Goal: Task Accomplishment & Management: Manage account settings

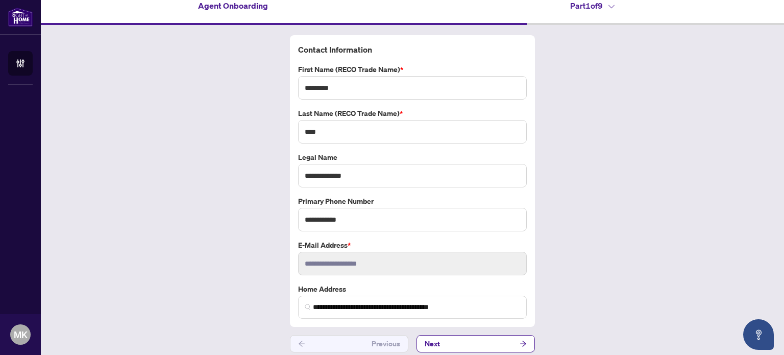
scroll to position [16, 0]
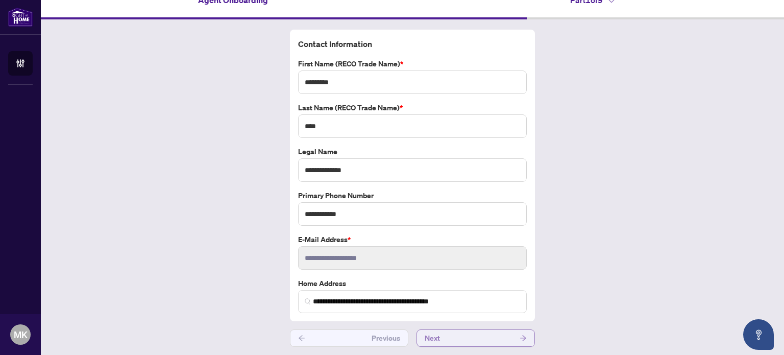
click at [464, 340] on button "Next" at bounding box center [475, 337] width 118 height 17
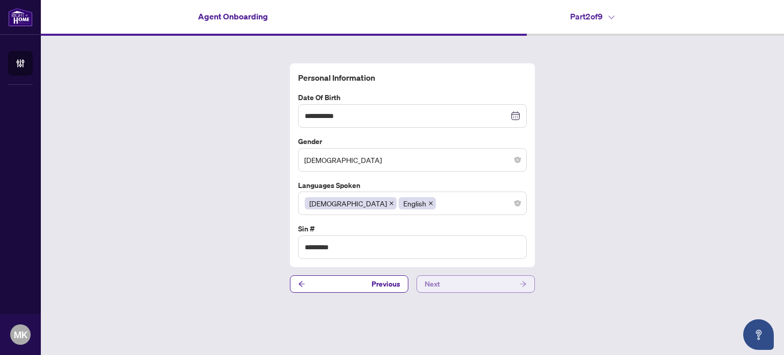
click at [459, 285] on button "Next" at bounding box center [475, 283] width 118 height 17
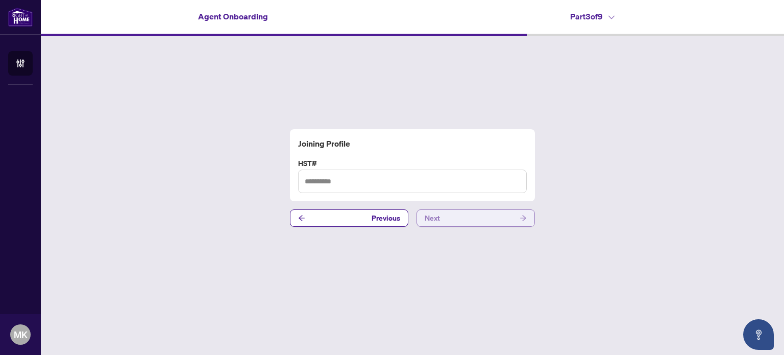
click at [443, 223] on button "Next" at bounding box center [475, 217] width 118 height 17
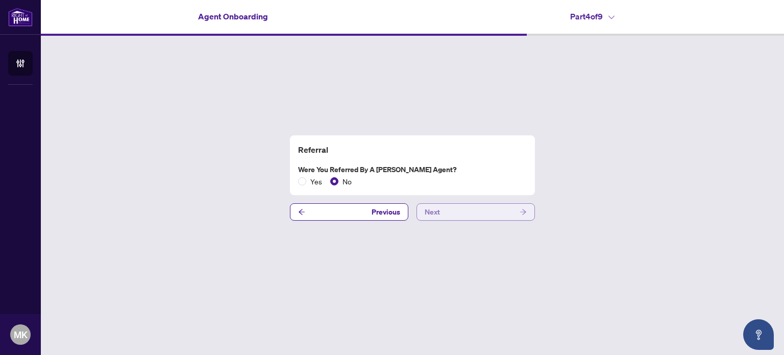
click at [443, 223] on div "Referral Were you referred by a [PERSON_NAME] Agent? Yes No Previous Next" at bounding box center [412, 178] width 743 height 284
click at [443, 217] on button "Next" at bounding box center [475, 211] width 118 height 17
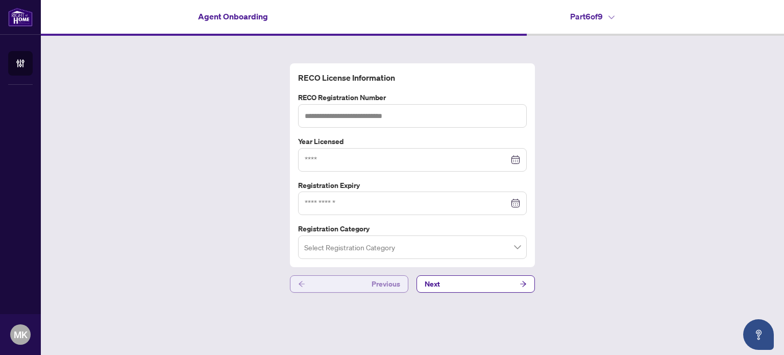
click at [318, 280] on button "Previous" at bounding box center [349, 283] width 118 height 17
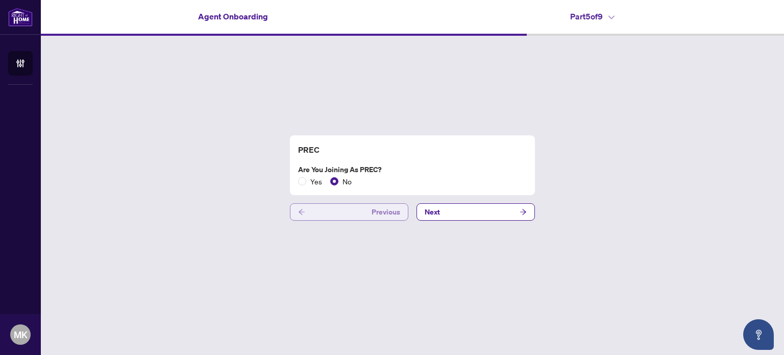
click at [318, 280] on div "PREC Are you joining as PREC? Yes No Previous Next" at bounding box center [412, 178] width 743 height 284
click at [348, 209] on button "Previous" at bounding box center [349, 211] width 118 height 17
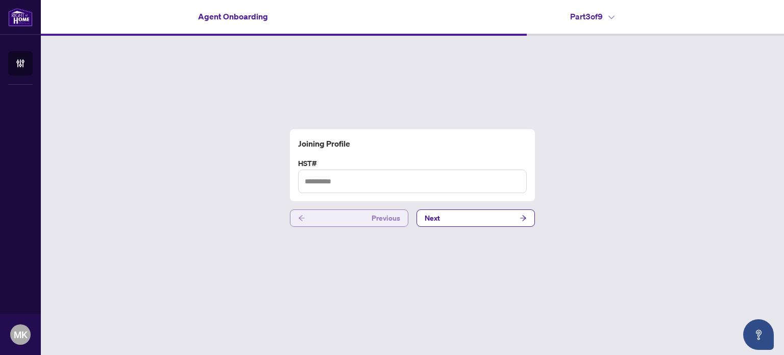
click at [349, 219] on button "Previous" at bounding box center [349, 217] width 118 height 17
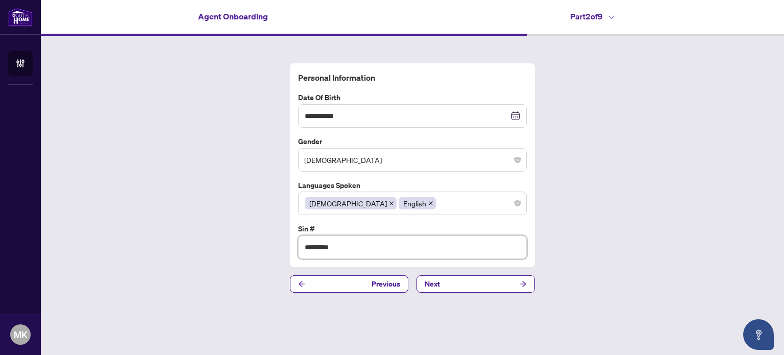
drag, startPoint x: 354, startPoint y: 253, endPoint x: 280, endPoint y: 248, distance: 74.1
click at [280, 248] on div "**********" at bounding box center [412, 178] width 743 height 284
click at [468, 287] on button "Next" at bounding box center [475, 283] width 118 height 17
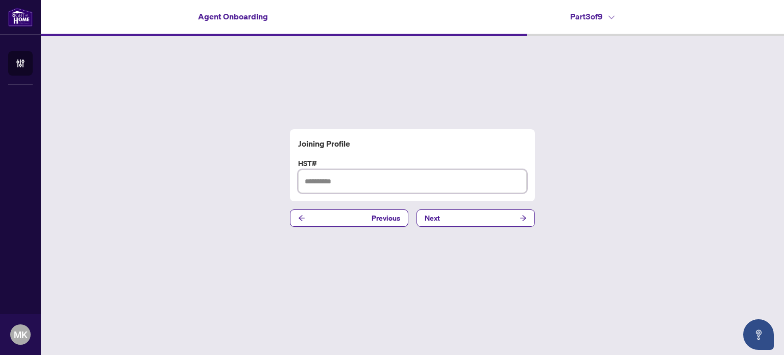
click at [351, 177] on input "text" at bounding box center [412, 180] width 229 height 23
click at [351, 185] on input "text" at bounding box center [412, 180] width 229 height 23
paste input "**********"
type input "**********"
click at [482, 214] on button "Next" at bounding box center [475, 217] width 118 height 17
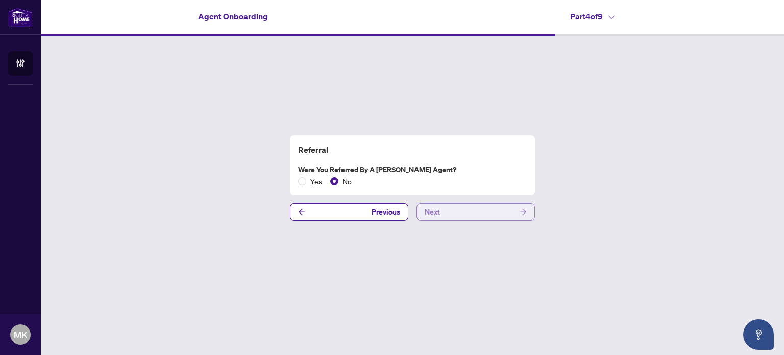
click at [479, 211] on button "Next" at bounding box center [475, 211] width 118 height 17
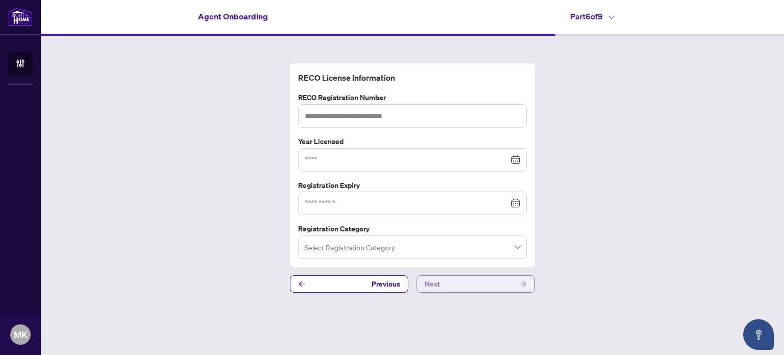
click at [463, 281] on button "Next" at bounding box center [475, 283] width 118 height 17
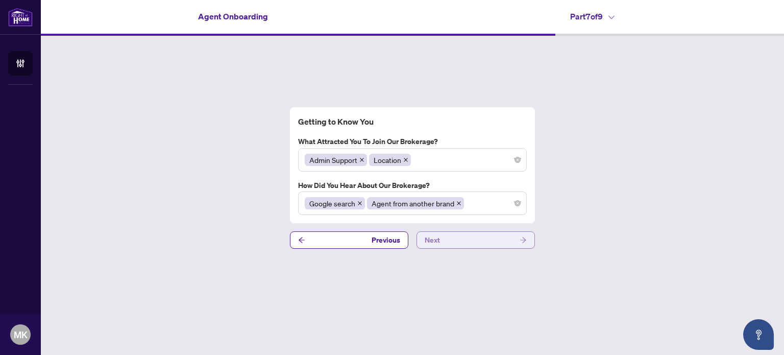
click at [473, 238] on button "Next" at bounding box center [475, 239] width 118 height 17
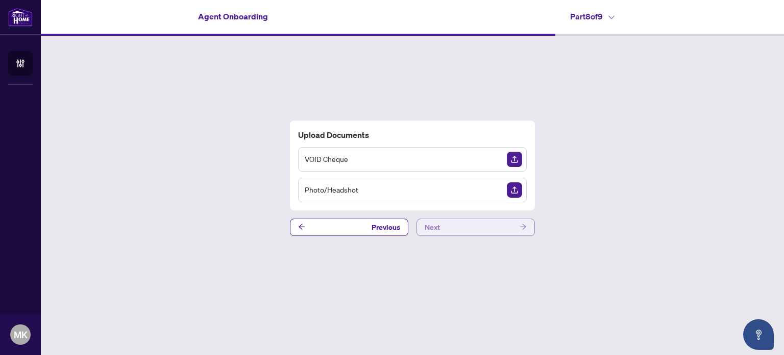
click at [514, 228] on button "Next" at bounding box center [475, 226] width 118 height 17
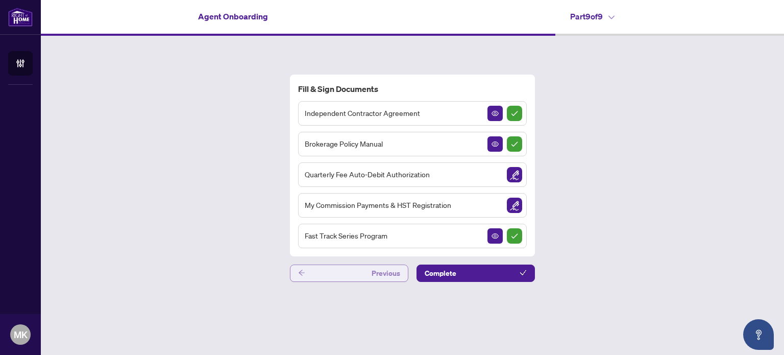
click at [379, 276] on span "Previous" at bounding box center [385, 273] width 29 height 16
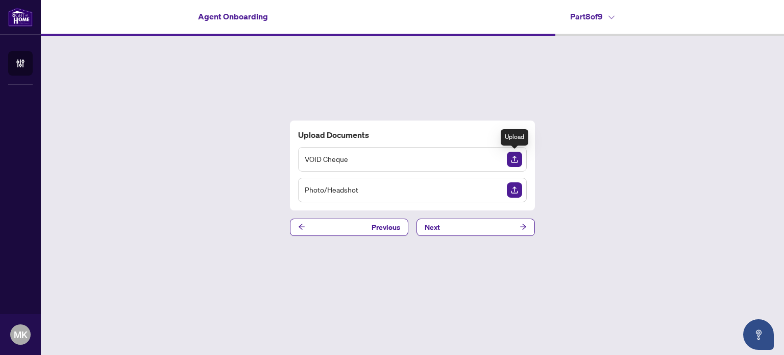
click at [516, 162] on img "Upload Document" at bounding box center [514, 159] width 15 height 15
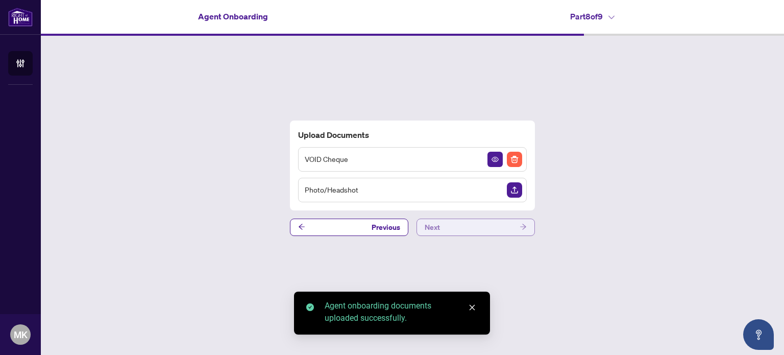
click at [478, 226] on button "Next" at bounding box center [475, 226] width 118 height 17
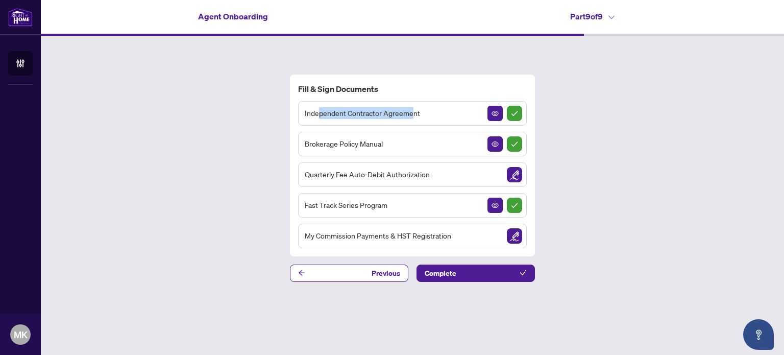
drag, startPoint x: 318, startPoint y: 114, endPoint x: 413, endPoint y: 115, distance: 94.4
click at [413, 115] on span "Independent Contractor Agreement" at bounding box center [362, 113] width 115 height 12
click at [439, 115] on div "Independent Contractor Agreement" at bounding box center [412, 113] width 229 height 24
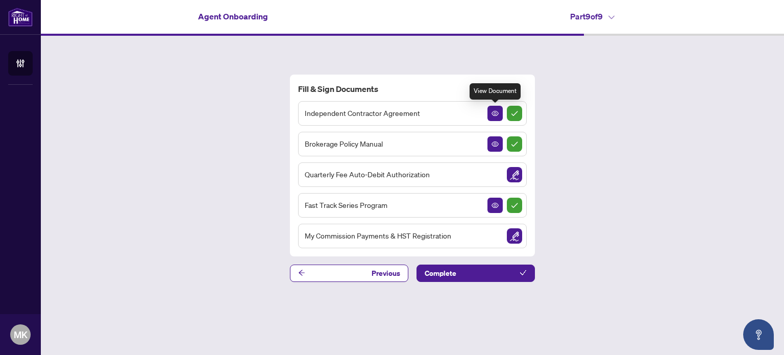
click at [510, 116] on img "Sign Completed" at bounding box center [514, 113] width 15 height 15
click at [418, 111] on div "Independent Contractor Agreement" at bounding box center [412, 113] width 229 height 24
click at [499, 112] on button "button" at bounding box center [494, 113] width 15 height 15
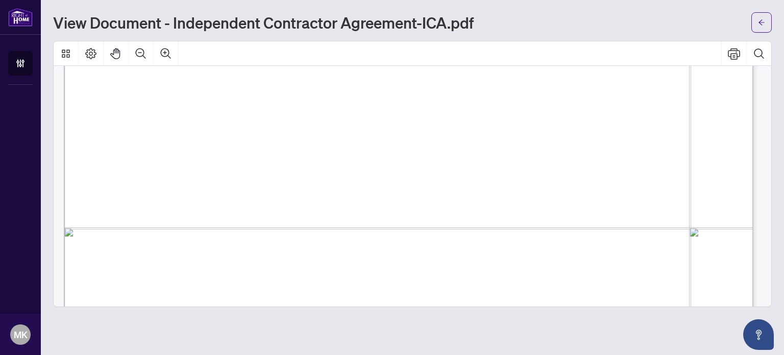
scroll to position [372, 0]
click at [499, 167] on span "Council of Ontario (RECO) (the “Broker Authority”), owns and or operates the De…" at bounding box center [373, 173] width 456 height 16
click at [501, 163] on span "residing in the City of" at bounding box center [446, 161] width 109 height 16
drag, startPoint x: 507, startPoint y: 152, endPoint x: 537, endPoint y: 151, distance: 29.6
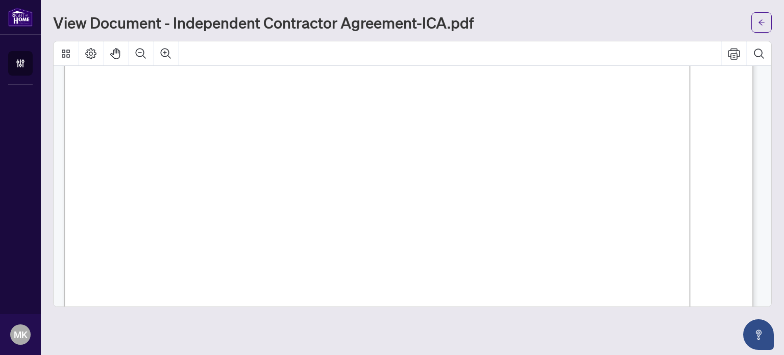
click at [293, 152] on span "[PERSON_NAME]" at bounding box center [254, 154] width 77 height 12
click at [293, 151] on span "[PERSON_NAME]" at bounding box center [254, 154] width 77 height 12
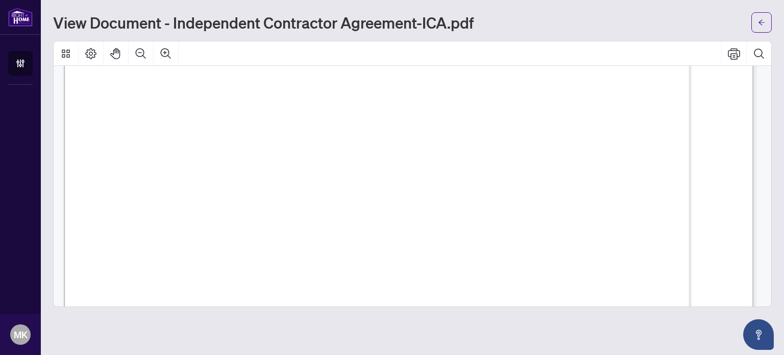
click at [254, 197] on span "will operate from the" at bounding box center [199, 205] width 109 height 16
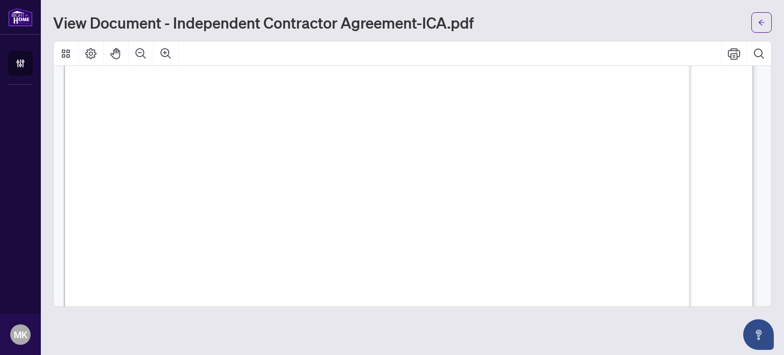
click at [293, 154] on span "[PERSON_NAME]" at bounding box center [254, 154] width 77 height 12
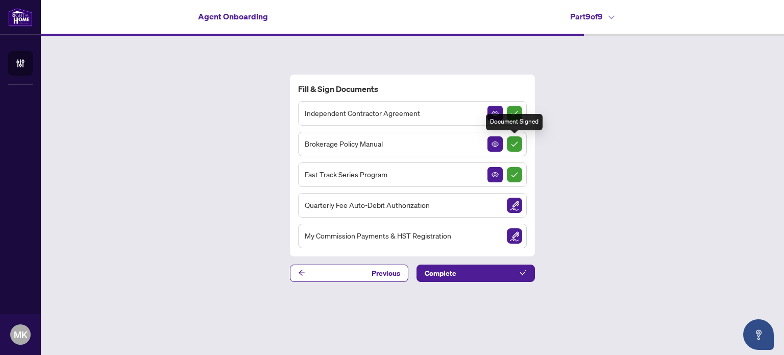
click at [517, 140] on img "Sign Completed" at bounding box center [514, 143] width 15 height 15
click at [491, 146] on button "button" at bounding box center [494, 143] width 15 height 15
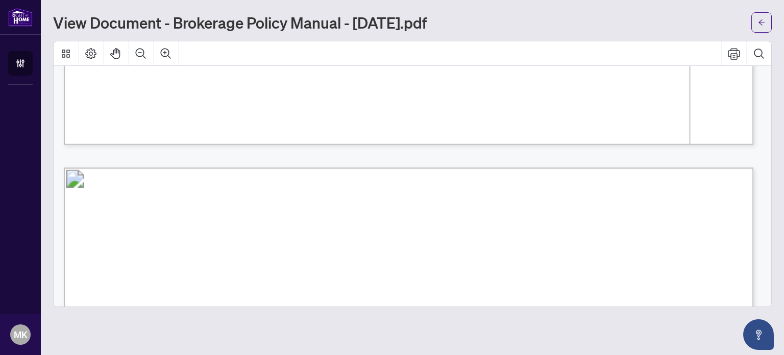
scroll to position [3571, 0]
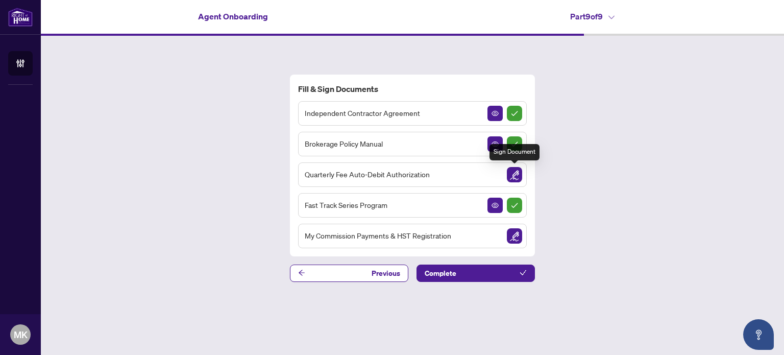
click at [518, 174] on img "Sign Document" at bounding box center [514, 174] width 15 height 15
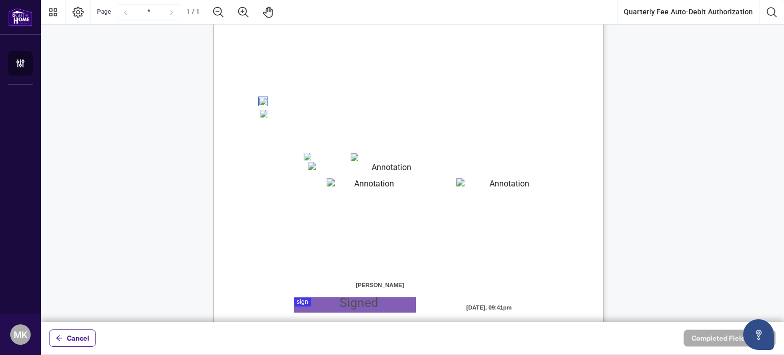
scroll to position [153, 0]
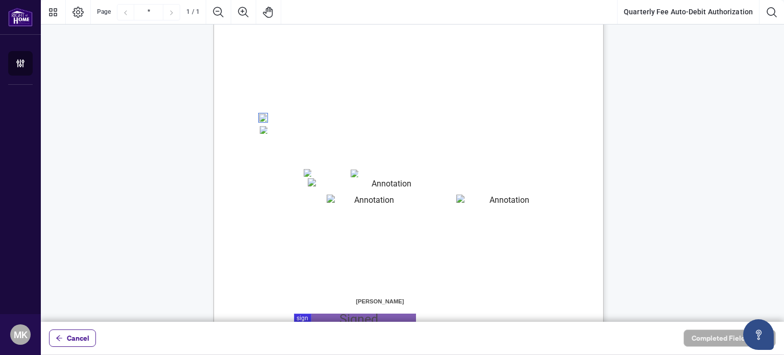
click at [335, 187] on textarea "01JYSH6N3QG8E1WFK6KJHV1ZM9" at bounding box center [388, 184] width 160 height 13
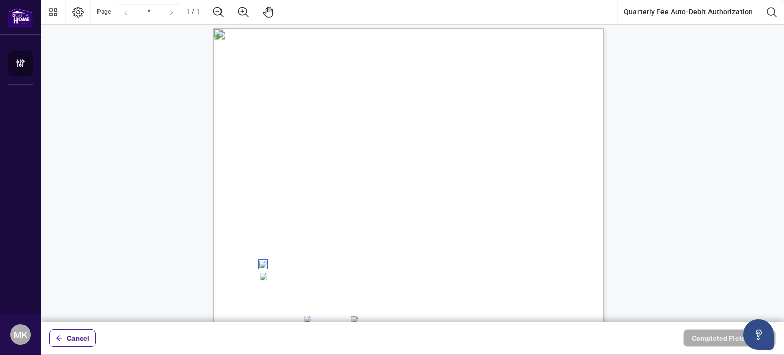
scroll to position [0, 0]
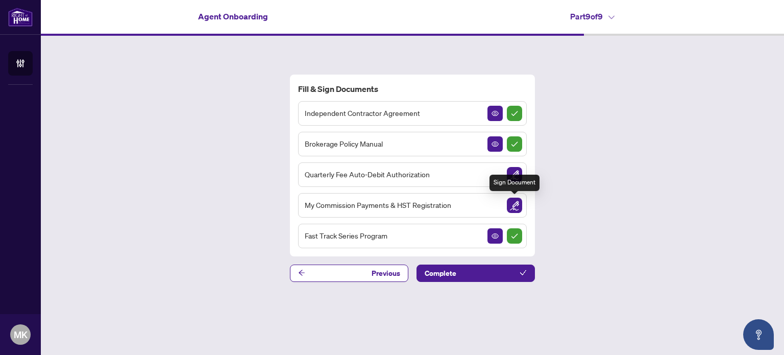
click at [513, 205] on img "Sign Document" at bounding box center [514, 204] width 15 height 15
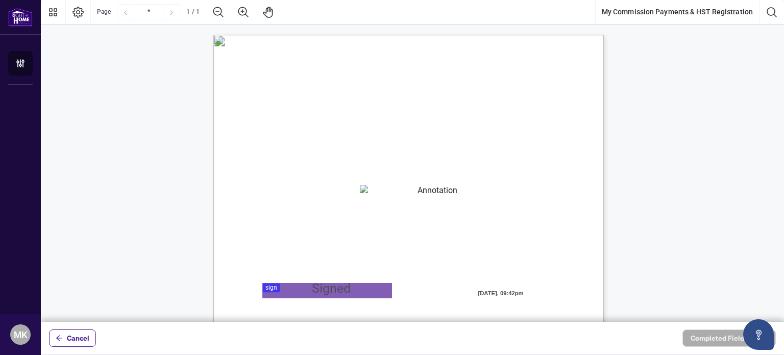
click at [379, 187] on textarea "01JYSKAFNP7KT963GEJ3KVZWMN" at bounding box center [433, 192] width 146 height 15
click at [378, 193] on textarea "01JYSKAFNP7KT963GEJ3KVZWMN" at bounding box center [433, 192] width 147 height 15
click at [367, 202] on div "MY COMMISSION PAYMENTS AND HST REGISTRATION For Right at Home Realty to pay out…" at bounding box center [457, 351] width 488 height 632
click at [370, 191] on textarea "01JYSKAFNP7KT963GEJ3KVZWMN" at bounding box center [433, 192] width 147 height 15
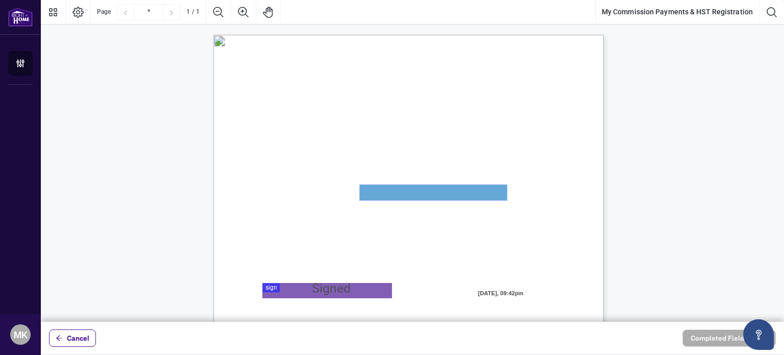
click at [370, 191] on textarea "01JYSKAFNP7KT963GEJ3KVZWMN" at bounding box center [433, 192] width 147 height 15
click at [372, 193] on textarea "01JYSKAFNP7KT963GEJ3KVZWMN" at bounding box center [433, 192] width 147 height 15
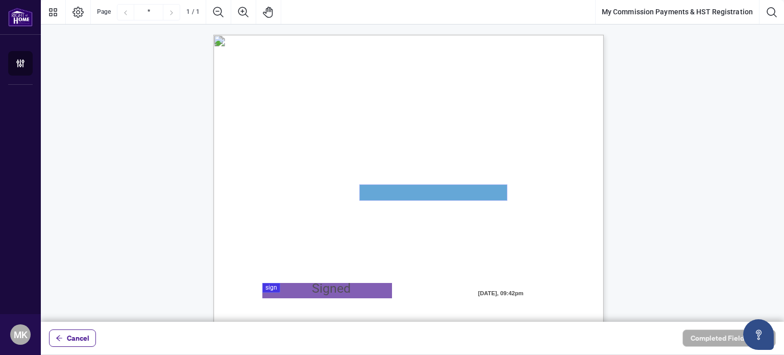
click at [372, 193] on textarea "01JYSKAFNP7KT963GEJ3KVZWMN" at bounding box center [433, 192] width 147 height 15
click at [371, 194] on textarea "01JYSKAFNP7KT963GEJ3KVZWMN" at bounding box center [433, 192] width 147 height 15
click at [319, 291] on div at bounding box center [412, 160] width 743 height 321
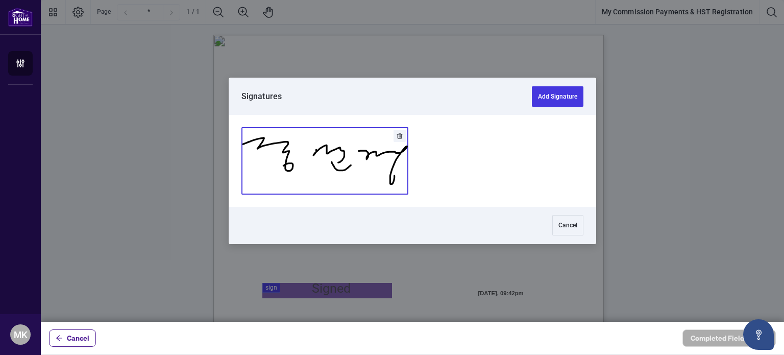
click at [363, 165] on button "Add Signature" at bounding box center [325, 161] width 166 height 66
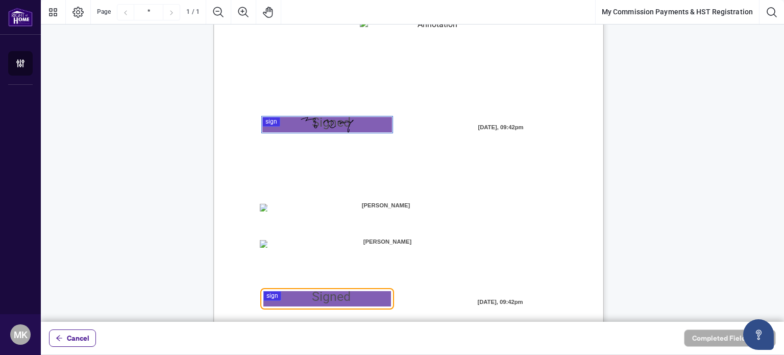
scroll to position [127, 0]
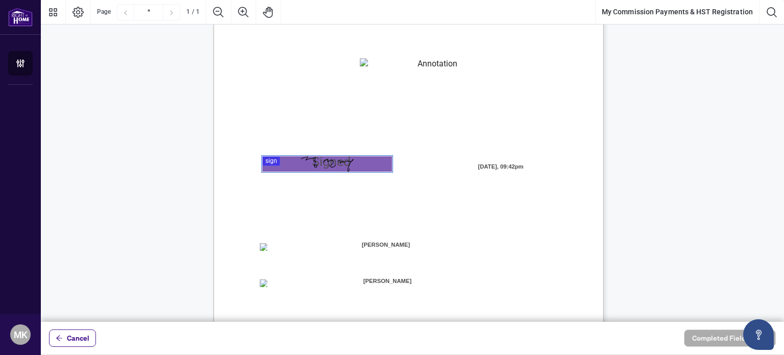
click at [413, 62] on textarea "01JYSKAFNP7KT963GEJ3KVZWMN" at bounding box center [433, 65] width 146 height 15
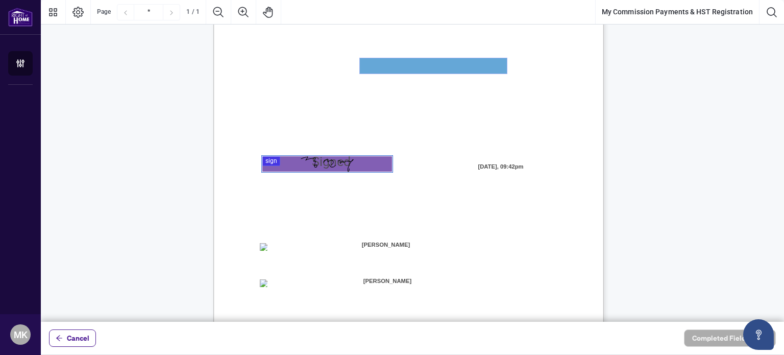
click at [413, 62] on textarea "01JYSKAFNP7KT963GEJ3KVZWMN" at bounding box center [433, 65] width 147 height 15
click at [414, 63] on textarea "01JYSKAFNP7KT963GEJ3KVZWMN" at bounding box center [433, 65] width 147 height 15
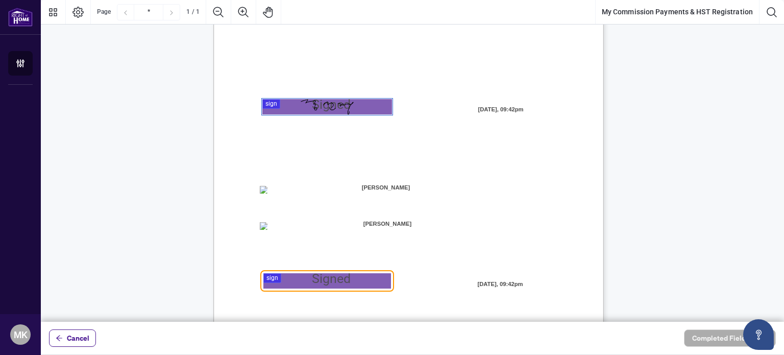
scroll to position [229, 0]
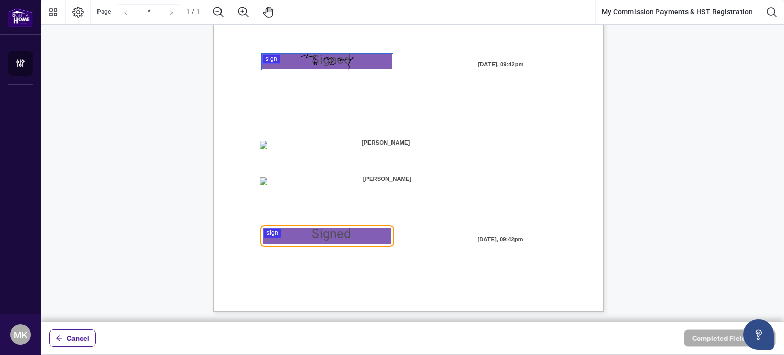
click at [351, 234] on div at bounding box center [412, 160] width 743 height 321
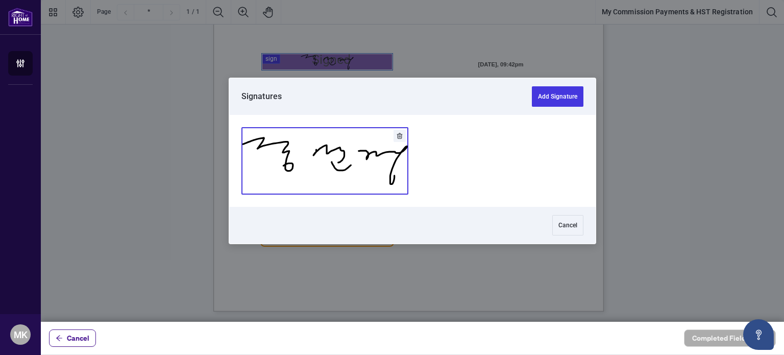
click at [356, 179] on button "Add Signature" at bounding box center [325, 161] width 166 height 66
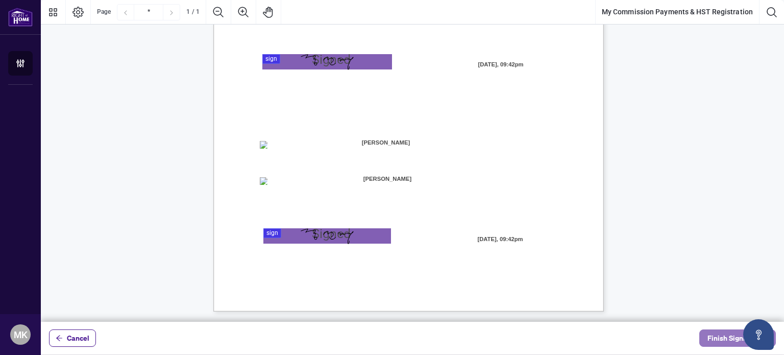
click at [722, 334] on span "Finish Signing" at bounding box center [730, 338] width 46 height 16
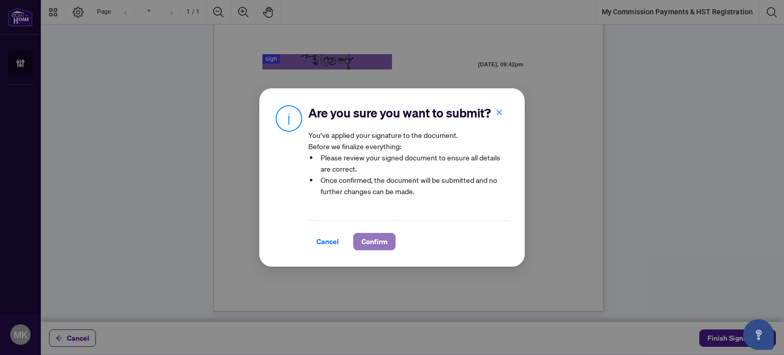
click at [380, 245] on span "Confirm" at bounding box center [374, 241] width 26 height 16
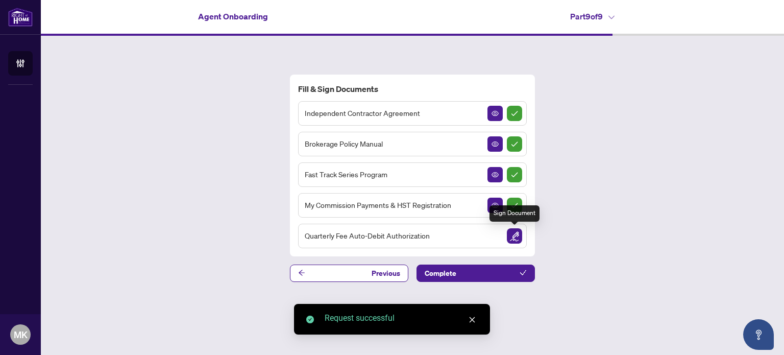
click at [512, 238] on img "Sign Document" at bounding box center [514, 235] width 15 height 15
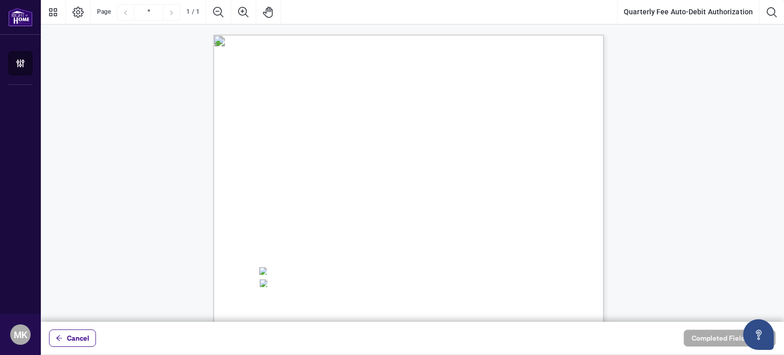
scroll to position [229, 0]
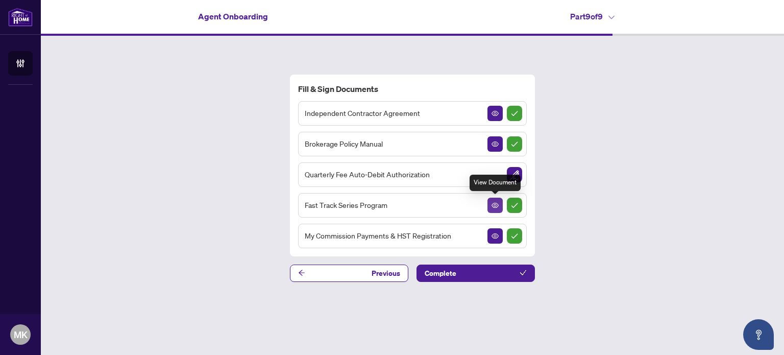
click at [489, 206] on button "button" at bounding box center [494, 204] width 15 height 15
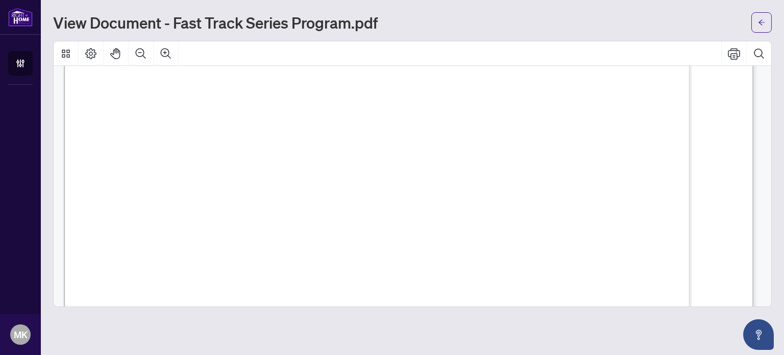
scroll to position [153, 0]
drag, startPoint x: 249, startPoint y: 168, endPoint x: 322, endPoint y: 166, distance: 73.0
click at [322, 166] on span "Track Series fee of $540.00. However, if within six (6) months of joining [PERS…" at bounding box center [405, 168] width 520 height 15
click at [307, 212] on span "A. Attends the Branch Orientation webinar;" at bounding box center [272, 212] width 214 height 15
drag, startPoint x: 586, startPoint y: 156, endPoint x: 641, endPoint y: 166, distance: 55.5
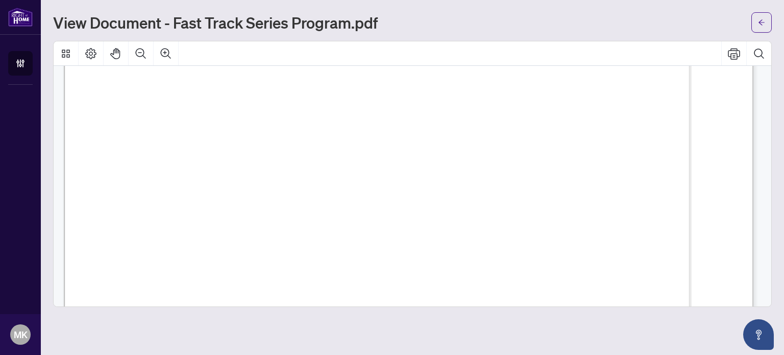
drag, startPoint x: 426, startPoint y: 110, endPoint x: 536, endPoint y: 118, distance: 110.0
click at [536, 118] on span "Track Series fee of $540.00. However, if within six (6) months of joining [PERS…" at bounding box center [405, 117] width 520 height 15
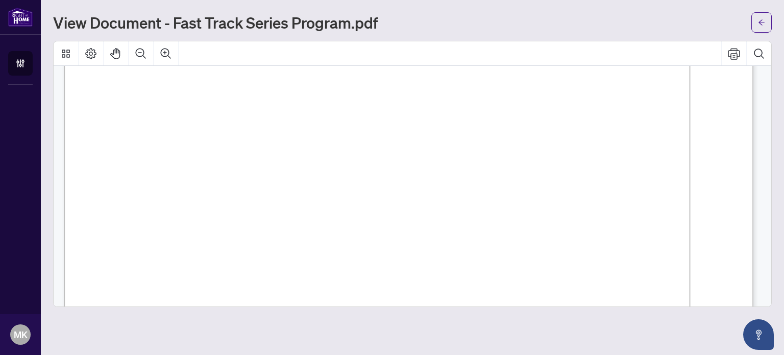
drag, startPoint x: 219, startPoint y: 208, endPoint x: 636, endPoint y: 206, distance: 417.3
click at [636, 206] on span "To redeem the credit it must be submitted with the Salesperson’s deal paperwork…" at bounding box center [434, 207] width 497 height 15
